Goal: Task Accomplishment & Management: Manage account settings

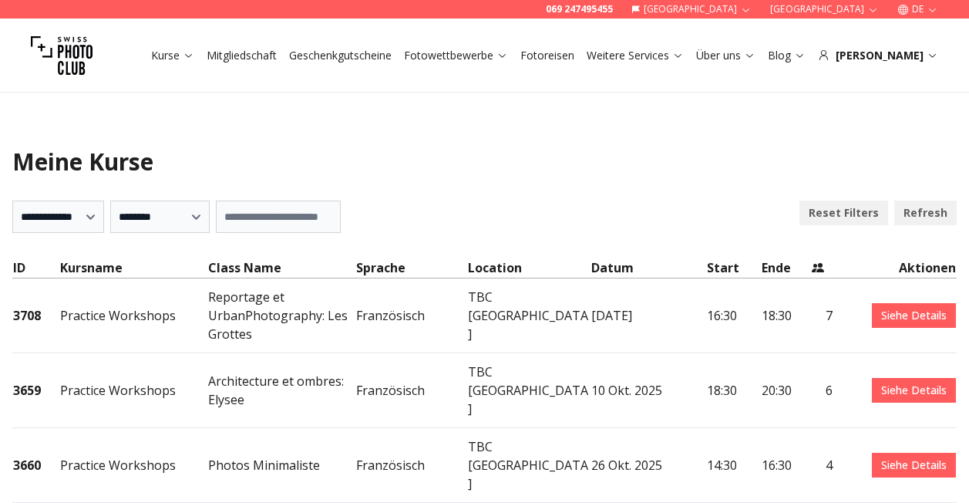
select select "***"
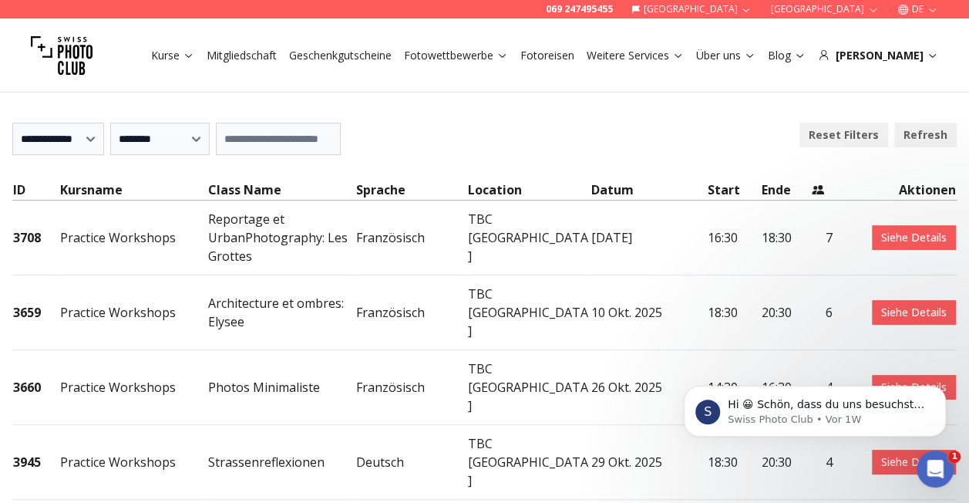
scroll to position [77, 0]
click at [906, 240] on link "Siehe Details" at bounding box center [914, 238] width 84 height 25
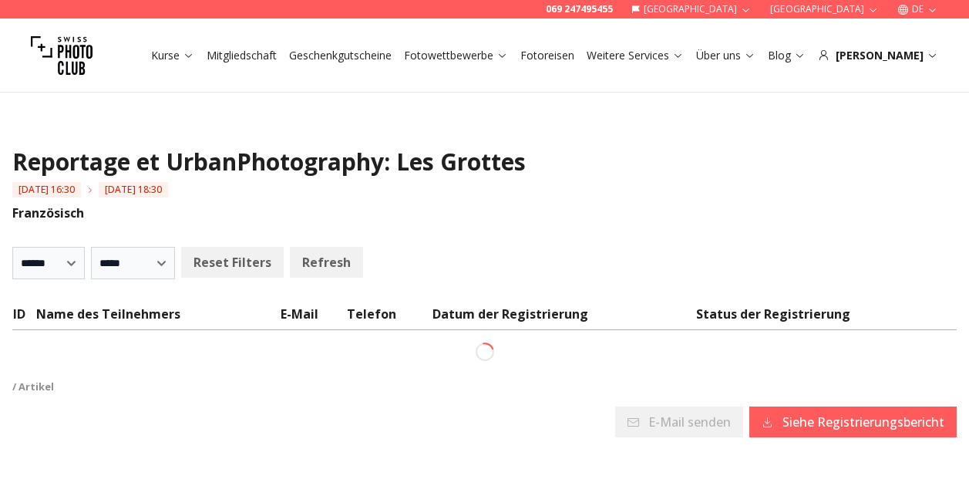
select select
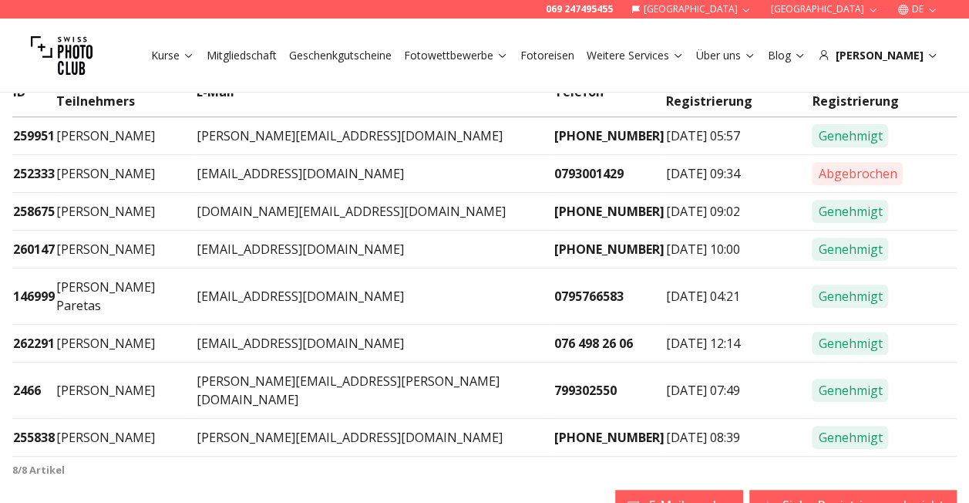
scroll to position [308, 0]
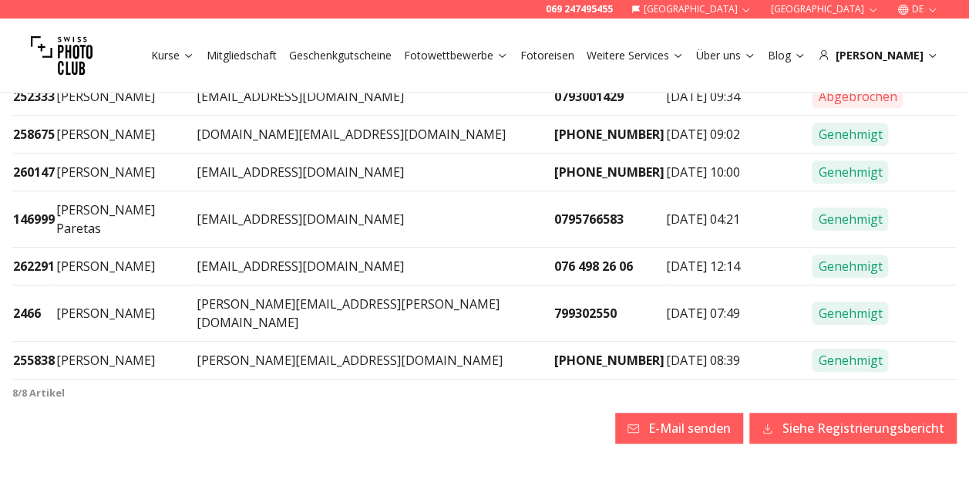
click at [846, 413] on button "Siehe Registrierungsbericht" at bounding box center [853, 428] width 207 height 31
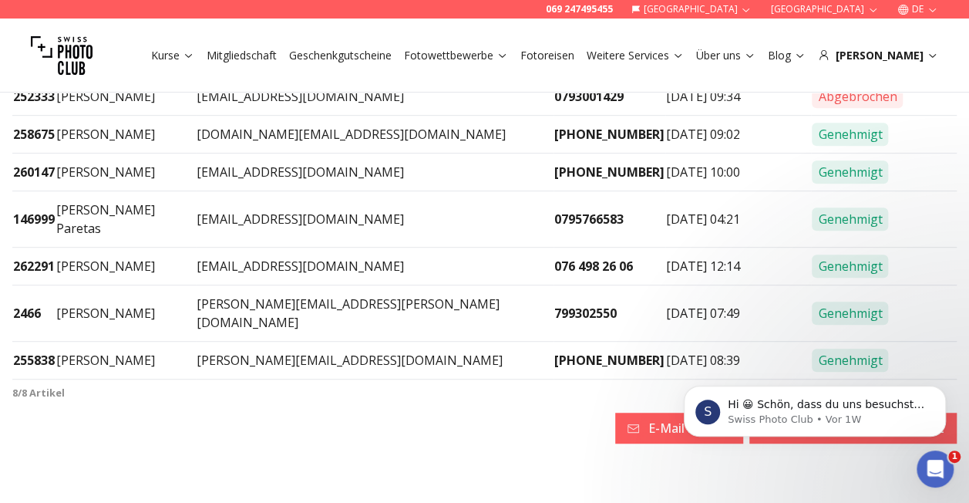
scroll to position [0, 0]
